Goal: Book appointment/travel/reservation

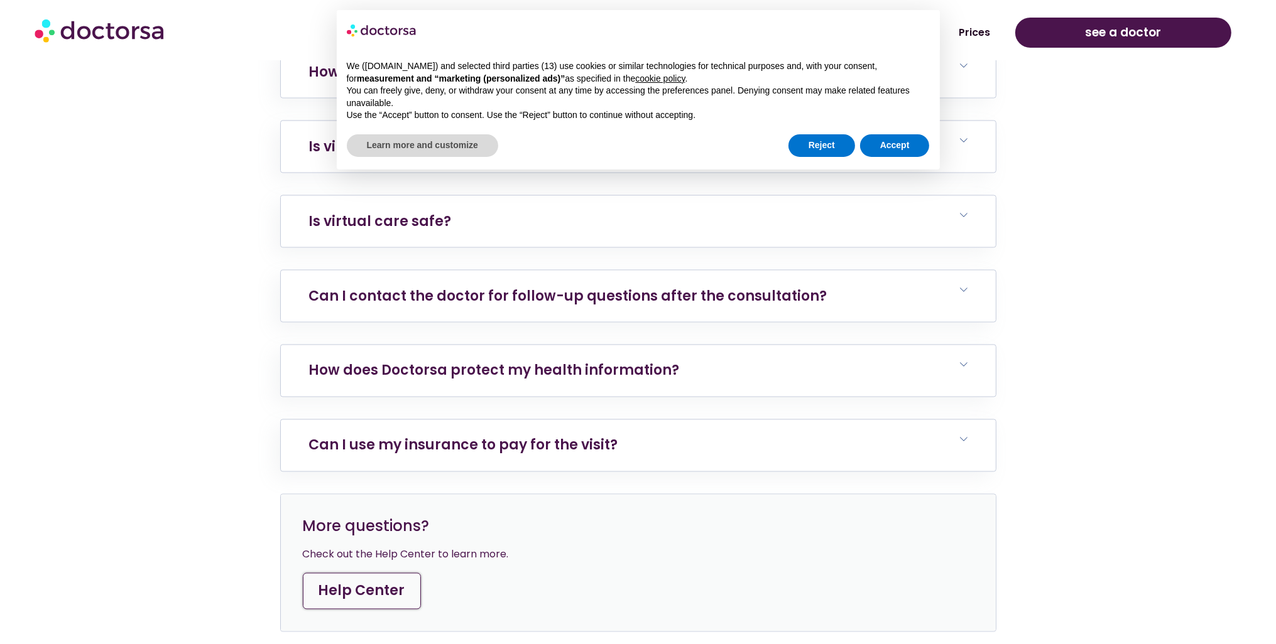
scroll to position [2952, 0]
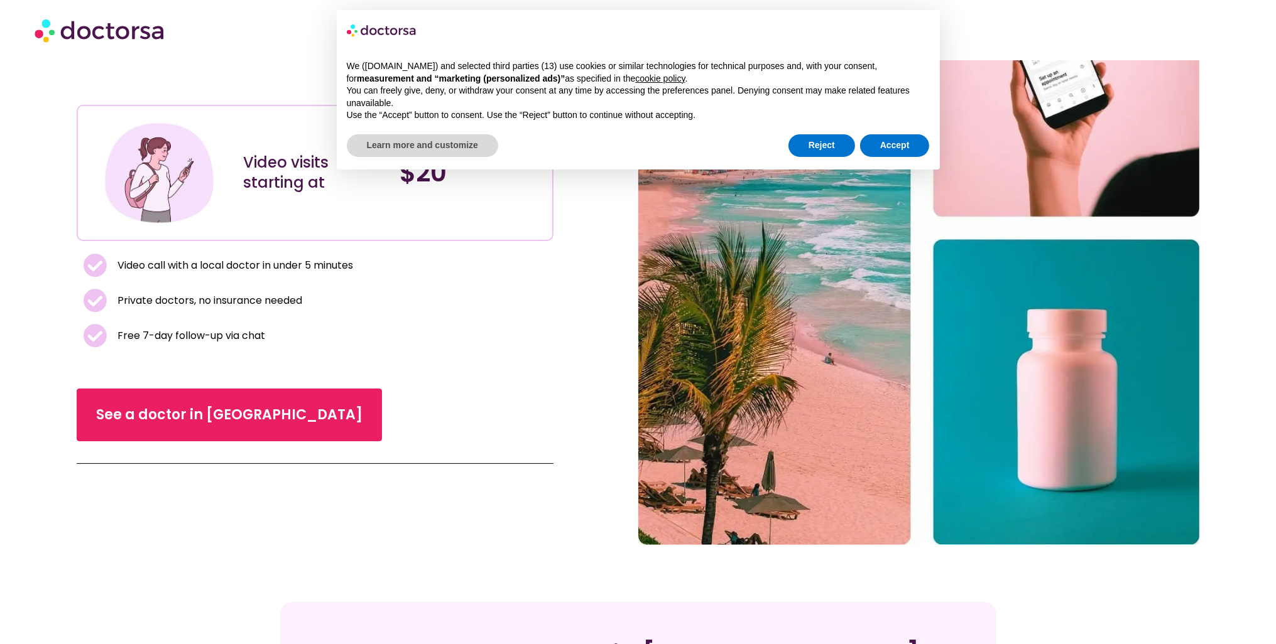
scroll to position [112, 0]
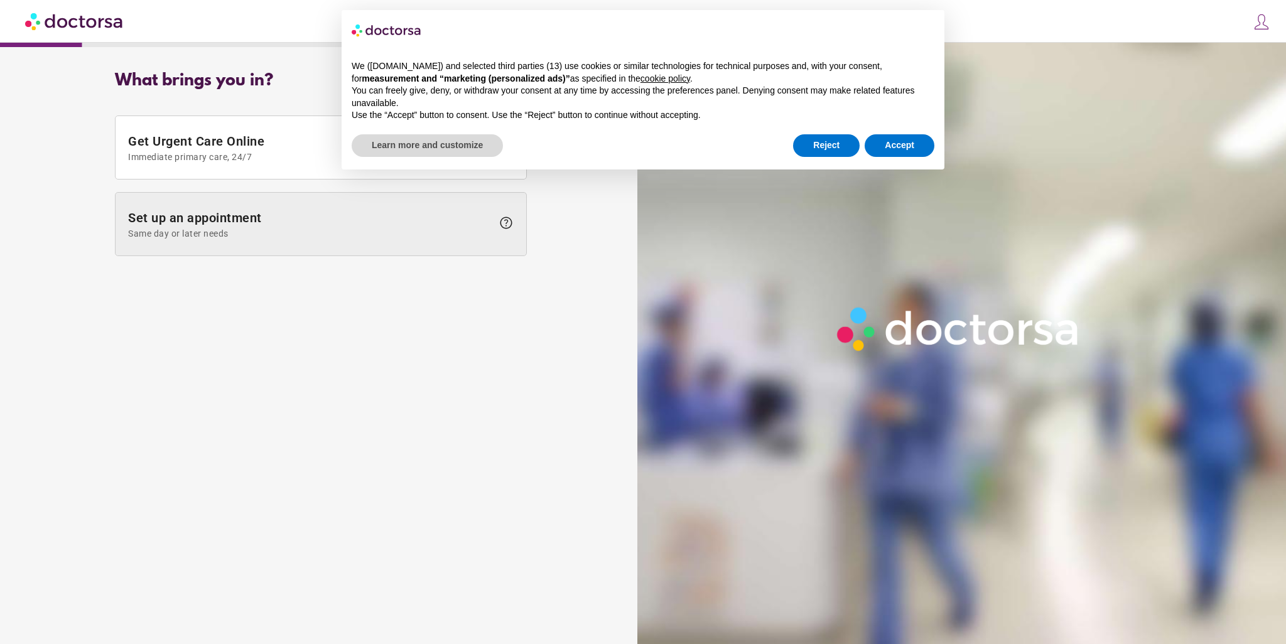
click at [416, 215] on span "Set up an appointment Same day or later needs" at bounding box center [310, 224] width 364 height 28
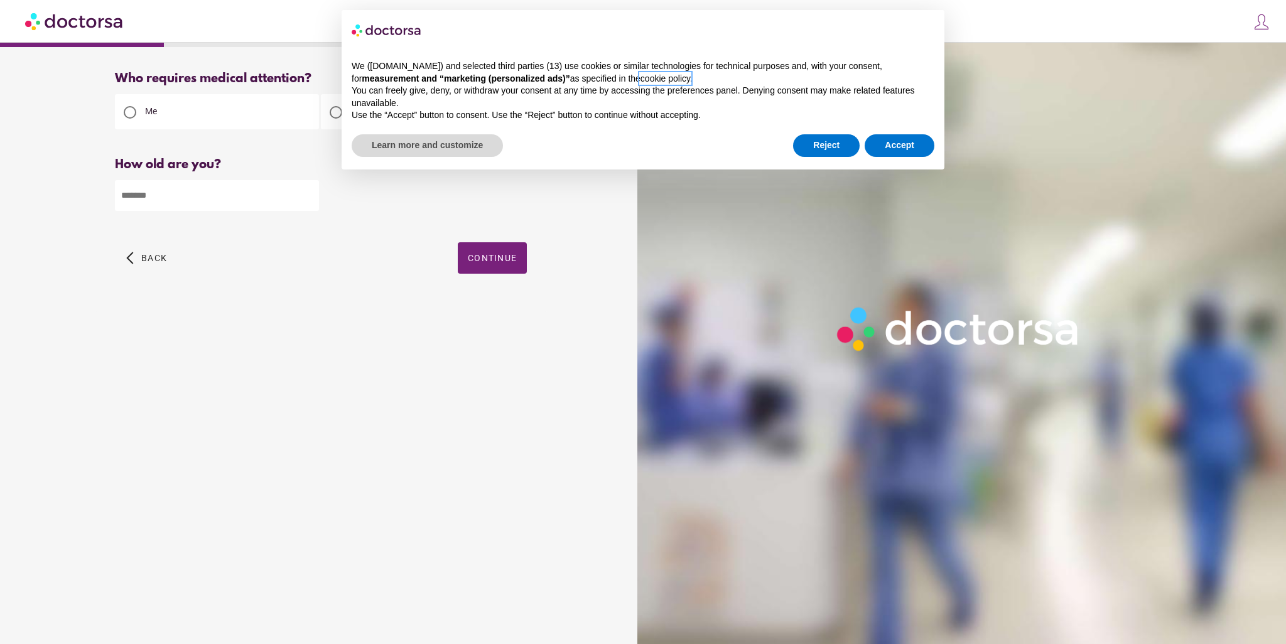
click at [641, 79] on link "cookie policy" at bounding box center [666, 78] width 50 height 10
